Goal: Information Seeking & Learning: Learn about a topic

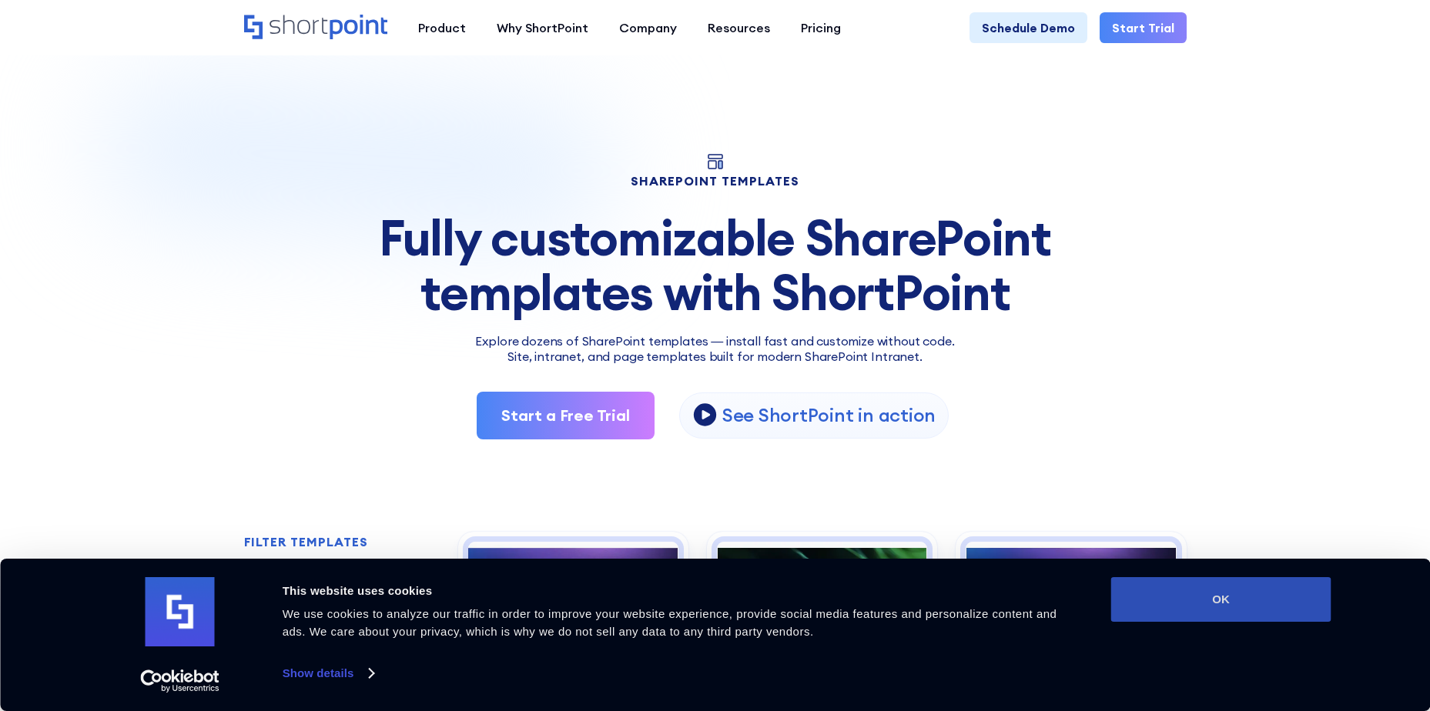
click at [1202, 611] on button "OK" at bounding box center [1221, 599] width 220 height 45
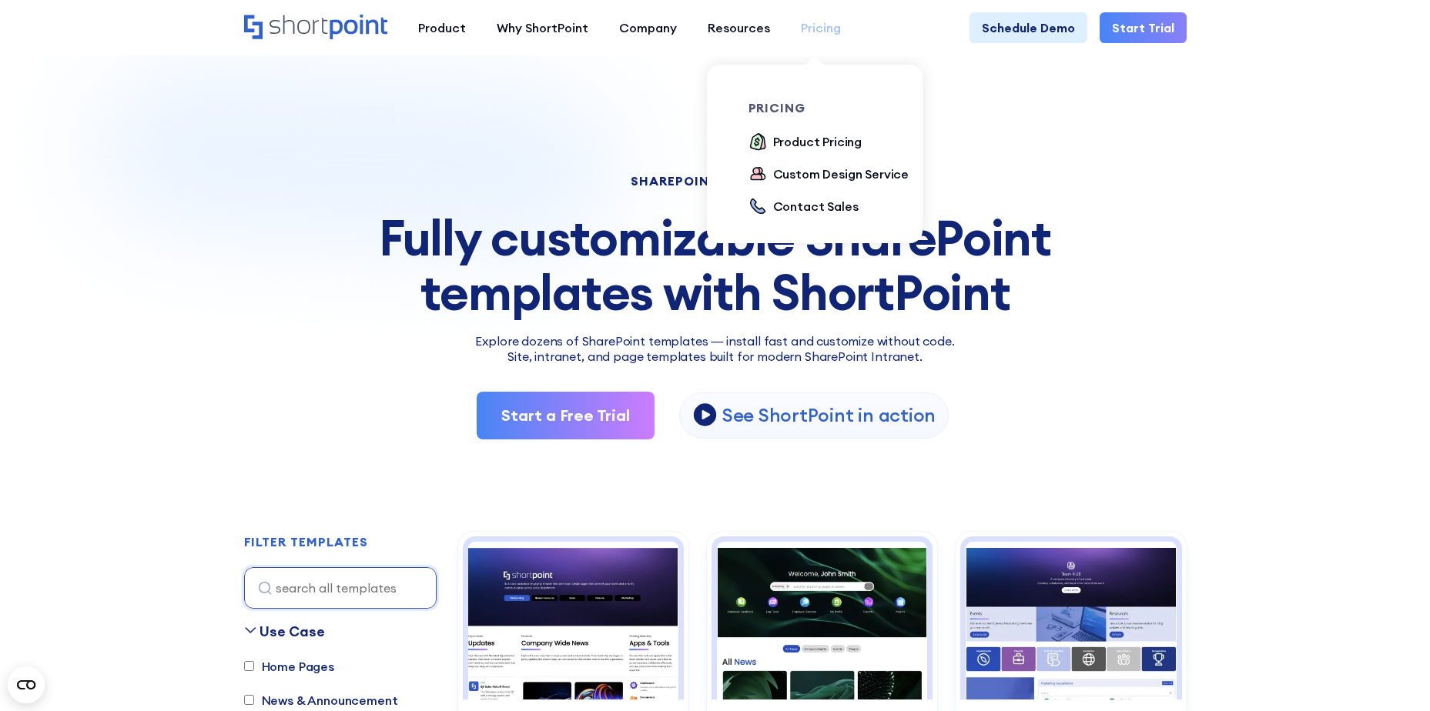
click at [815, 28] on div "Pricing" at bounding box center [821, 27] width 40 height 18
click at [806, 18] on link "Pricing" at bounding box center [820, 27] width 71 height 31
click at [798, 139] on div "Product Pricing" at bounding box center [817, 141] width 89 height 18
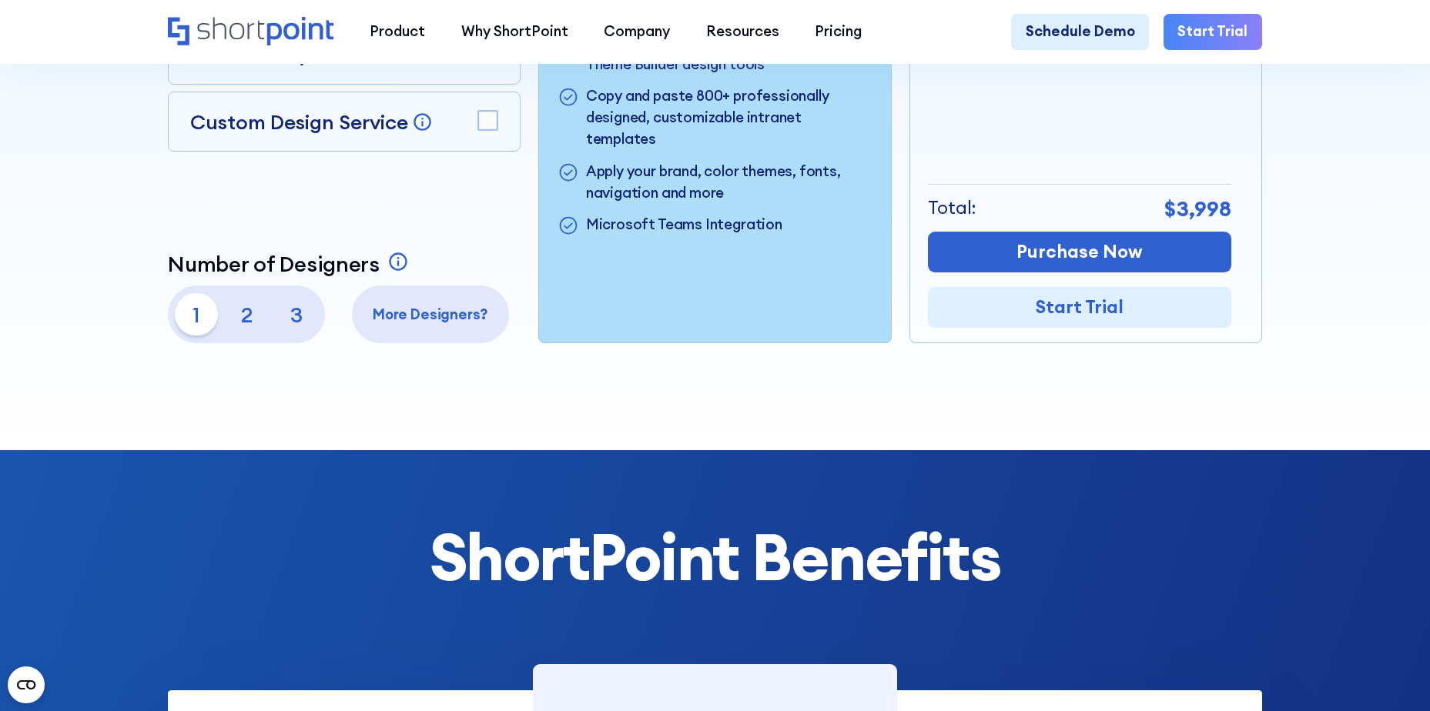
scroll to position [308, 0]
